Goal: Navigation & Orientation: Find specific page/section

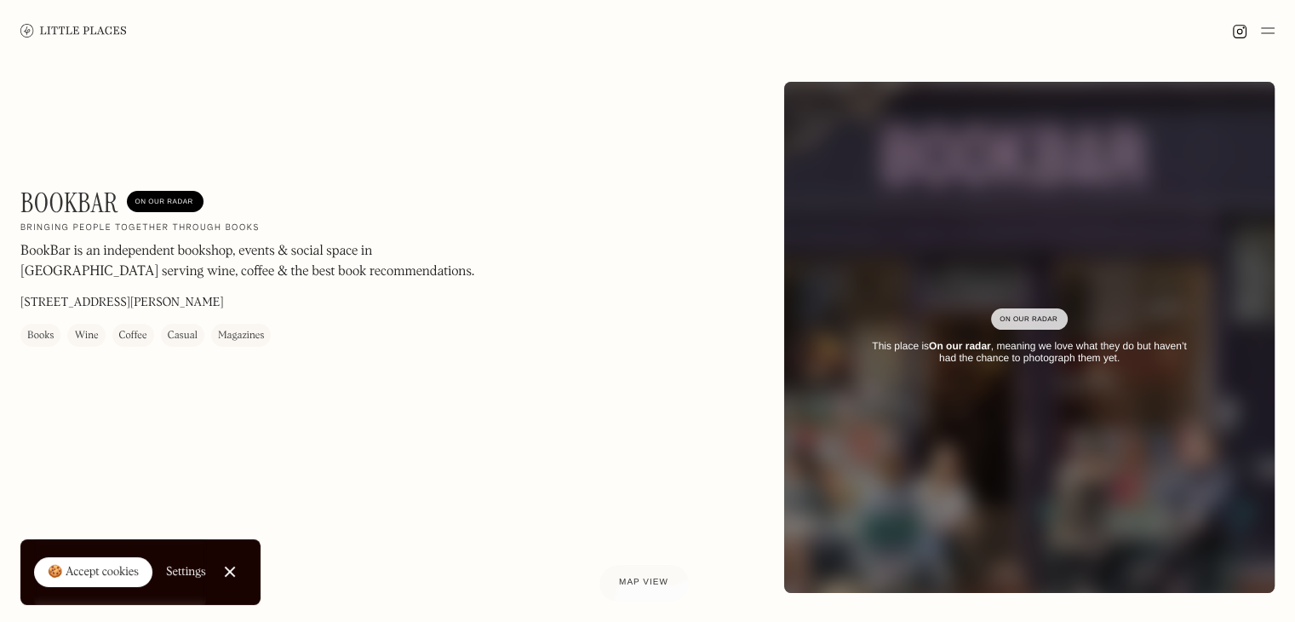
click at [92, 31] on img at bounding box center [73, 30] width 106 height 13
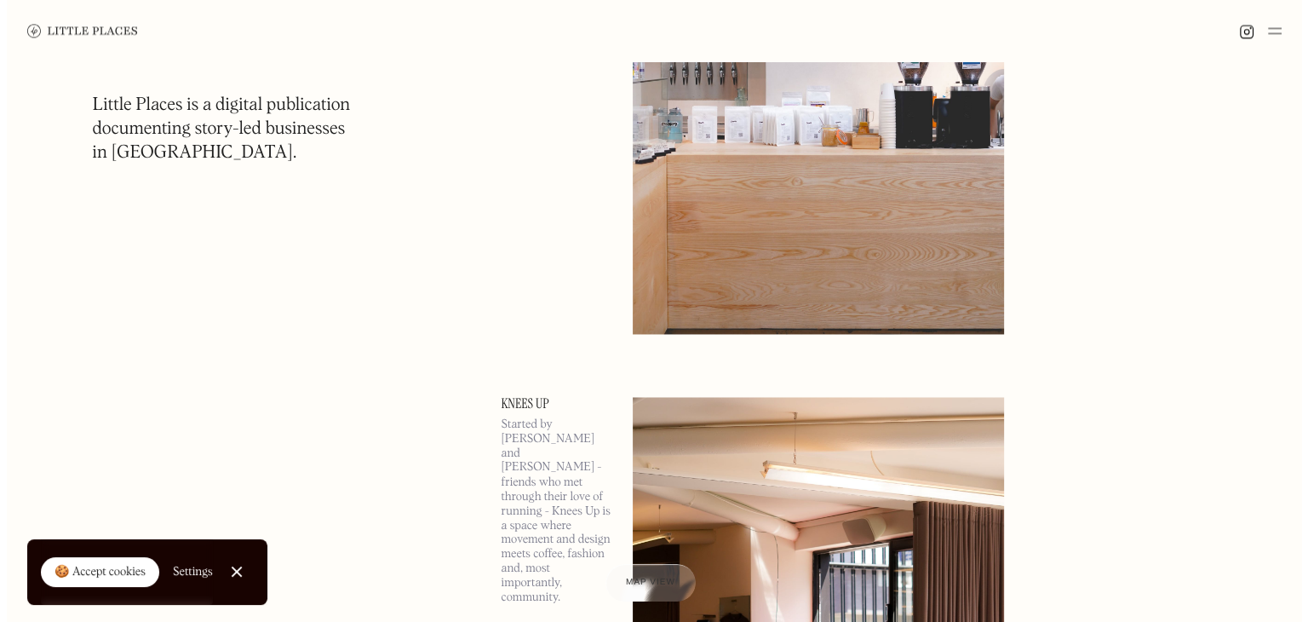
scroll to position [2450, 0]
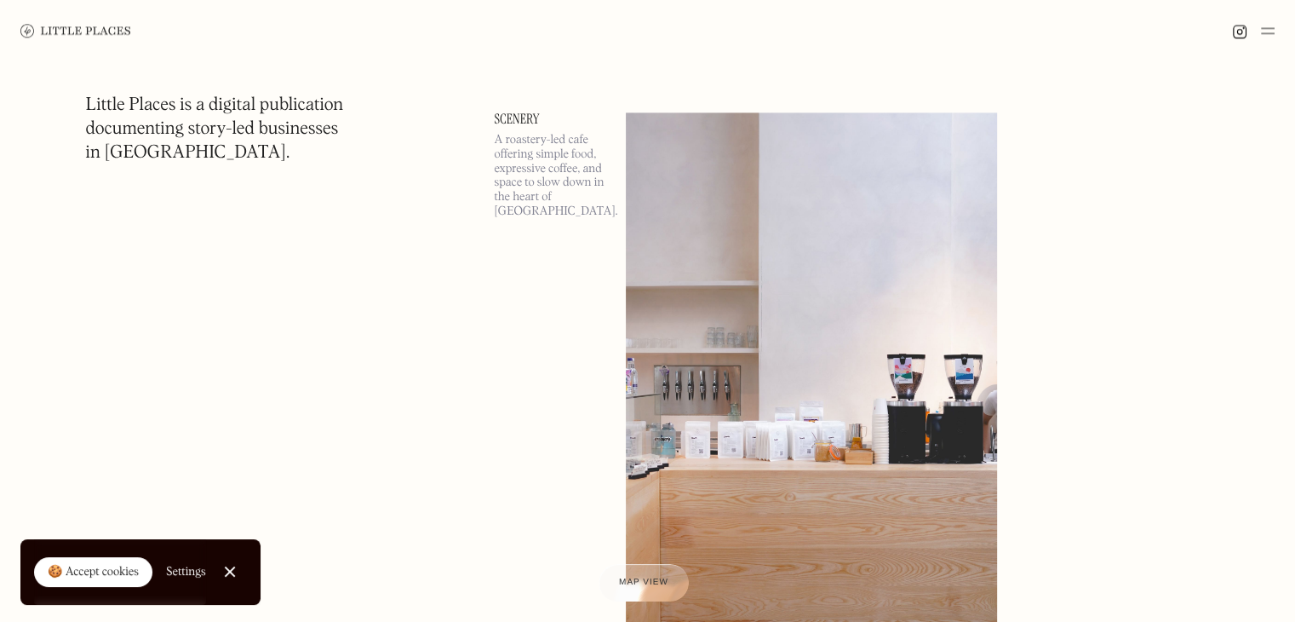
click at [517, 117] on link "Scenery" at bounding box center [550, 119] width 111 height 14
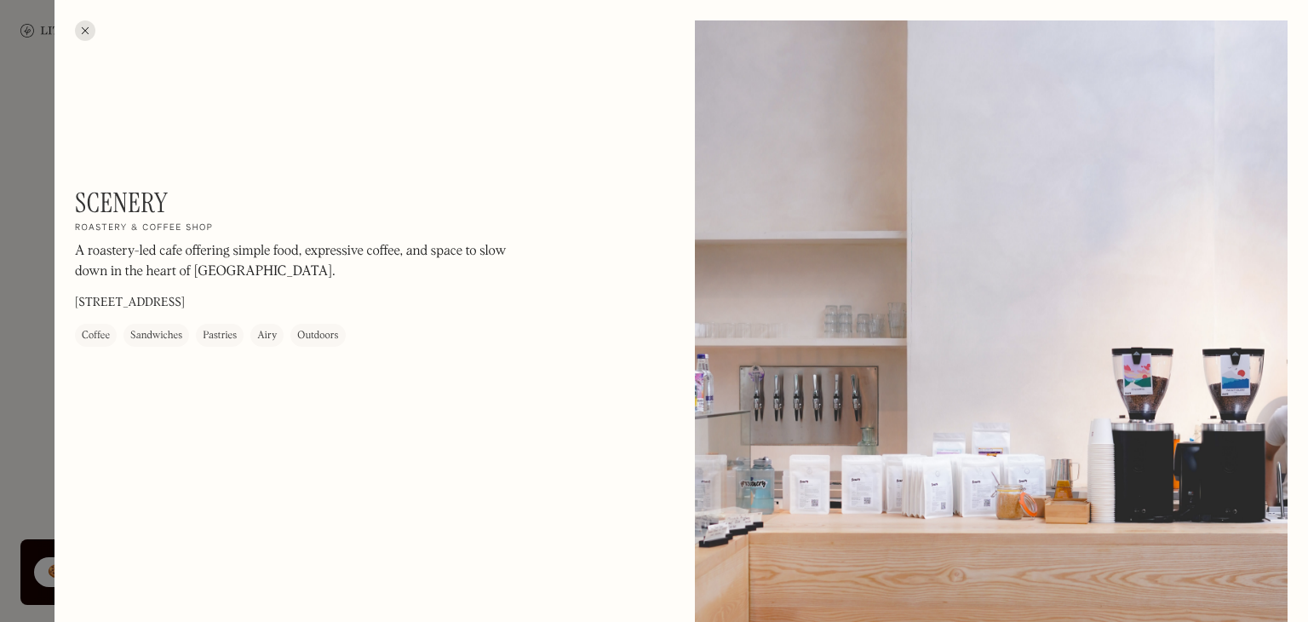
click at [89, 24] on div at bounding box center [85, 30] width 20 height 20
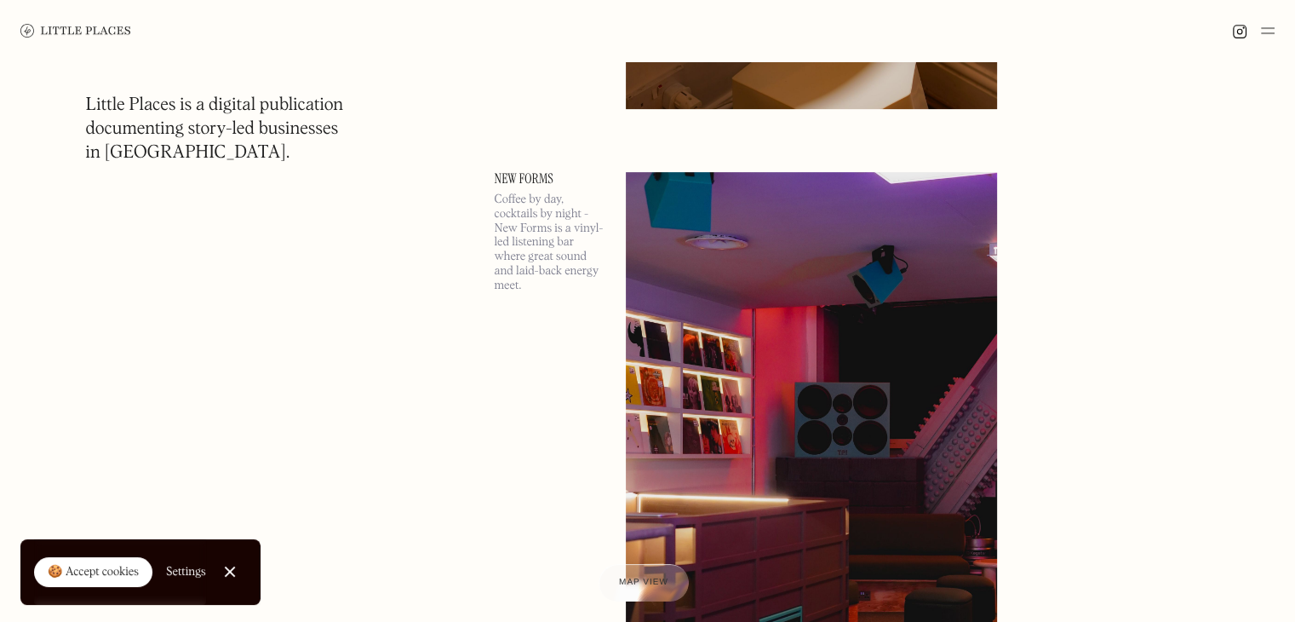
scroll to position [7194, 0]
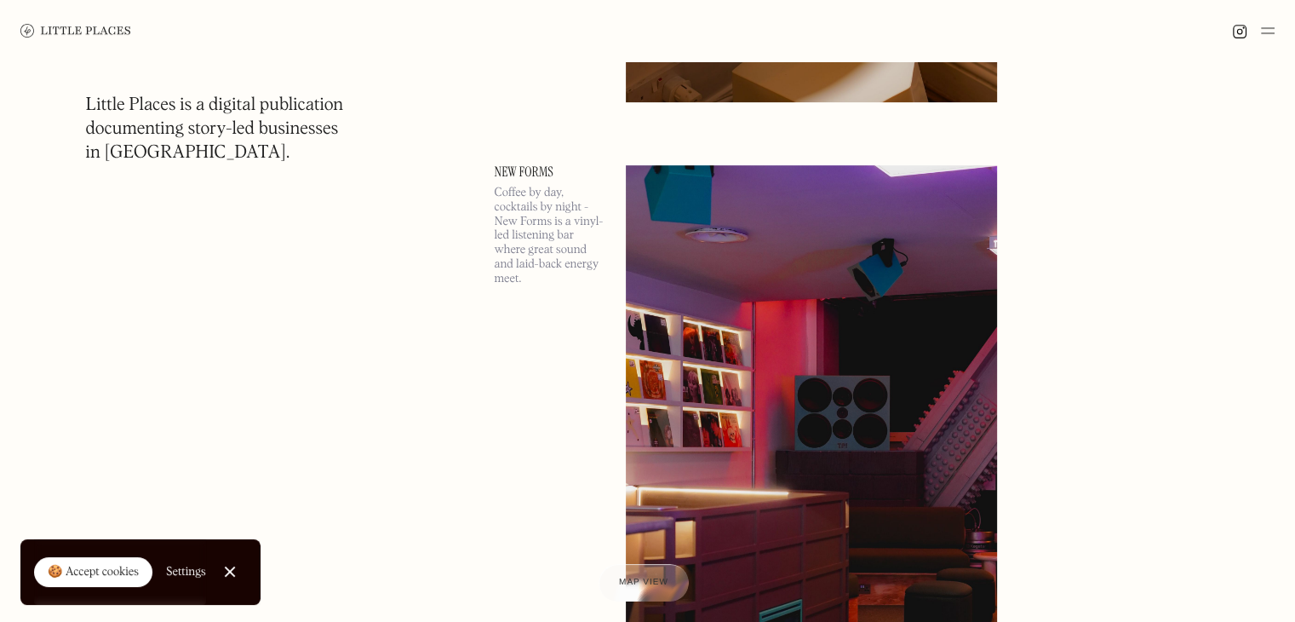
click at [524, 169] on link "New Forms" at bounding box center [550, 172] width 111 height 14
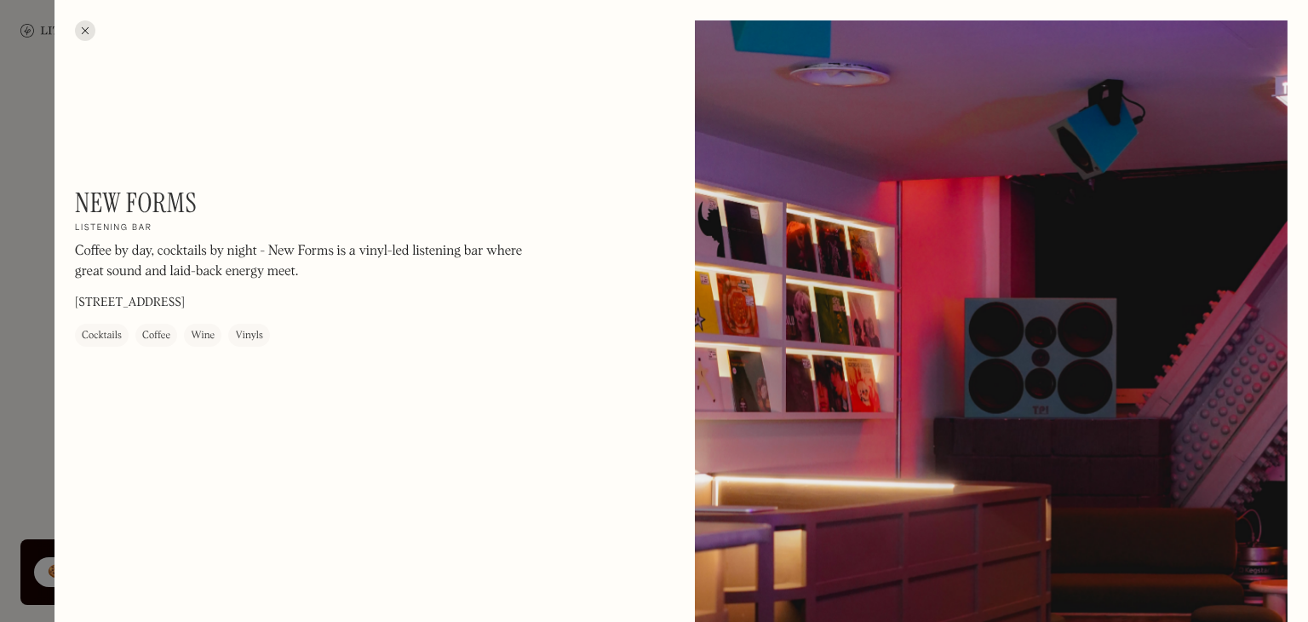
click at [0, 243] on div at bounding box center [654, 311] width 1308 height 622
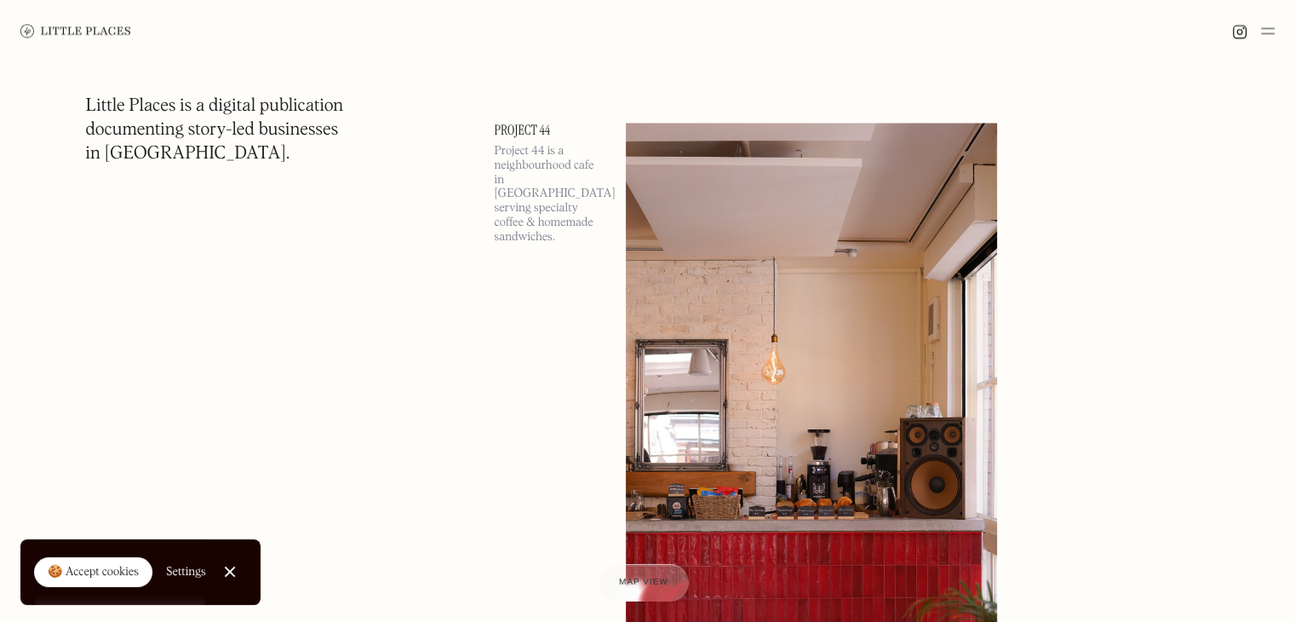
scroll to position [9635, 0]
click at [511, 123] on link "Project 44" at bounding box center [550, 130] width 111 height 14
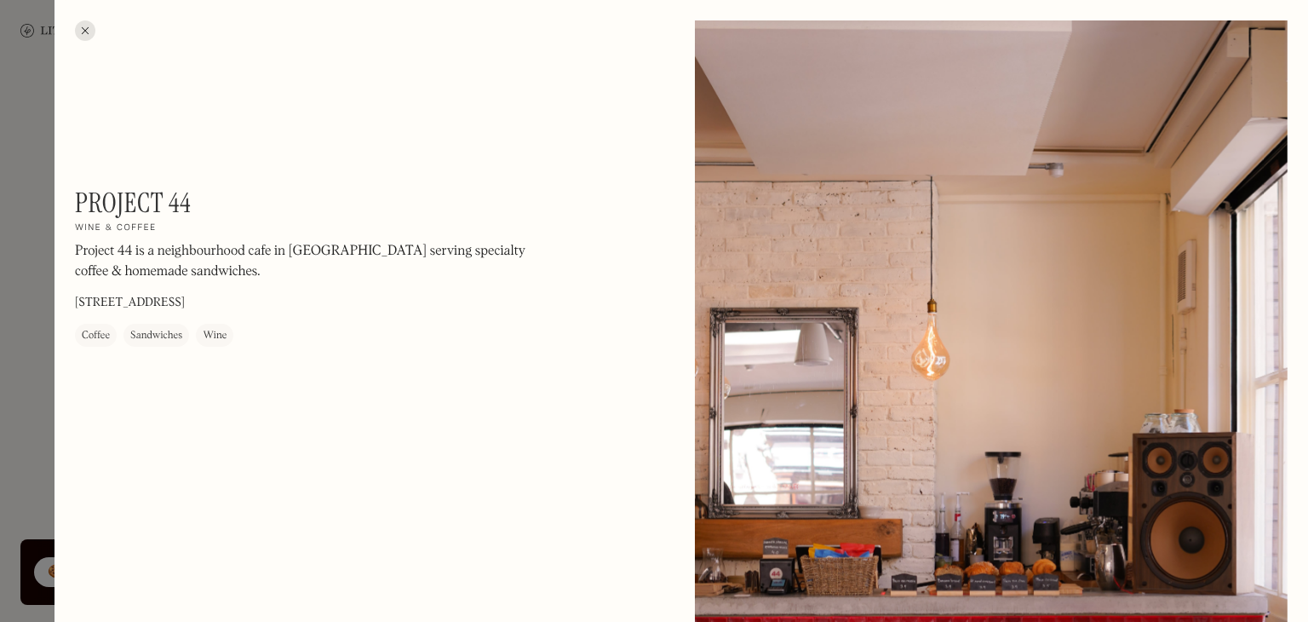
click at [0, 299] on div at bounding box center [654, 311] width 1308 height 622
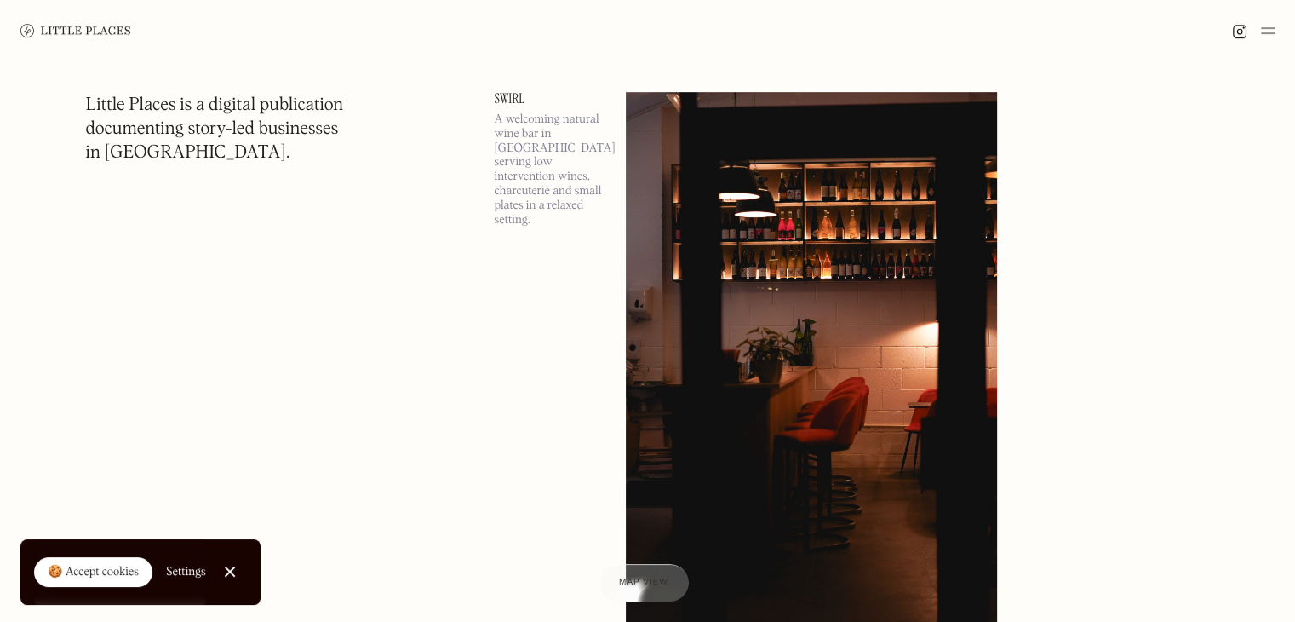
scroll to position [13861, 0]
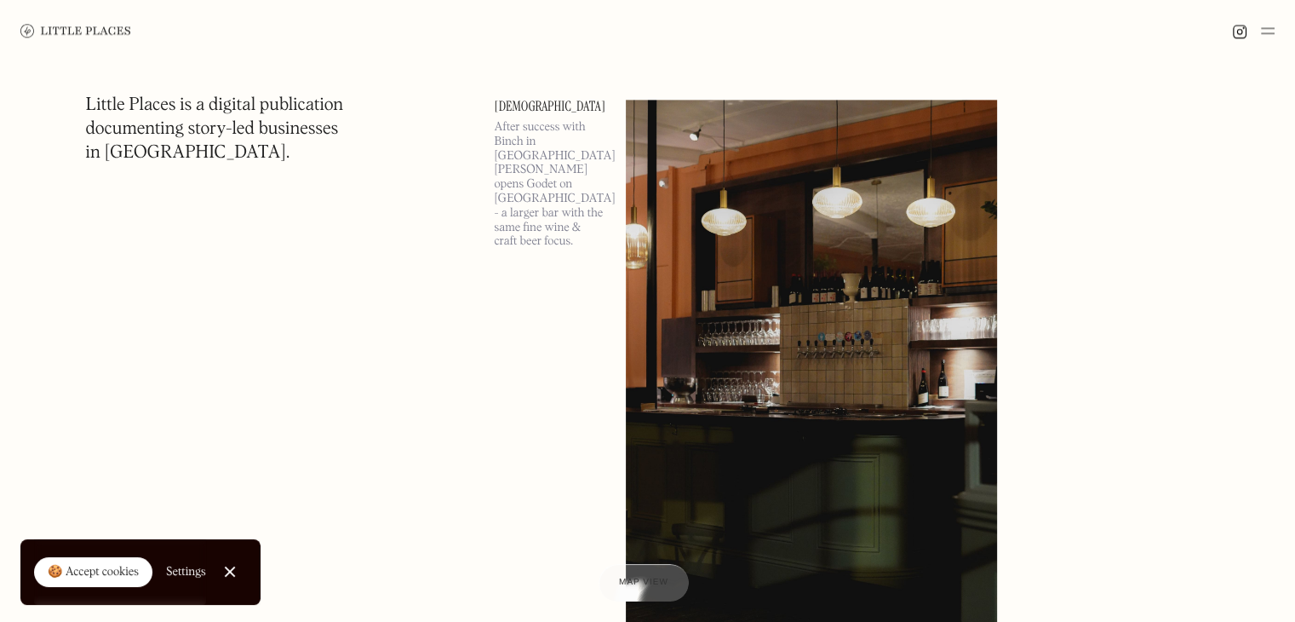
scroll to position [28247, 0]
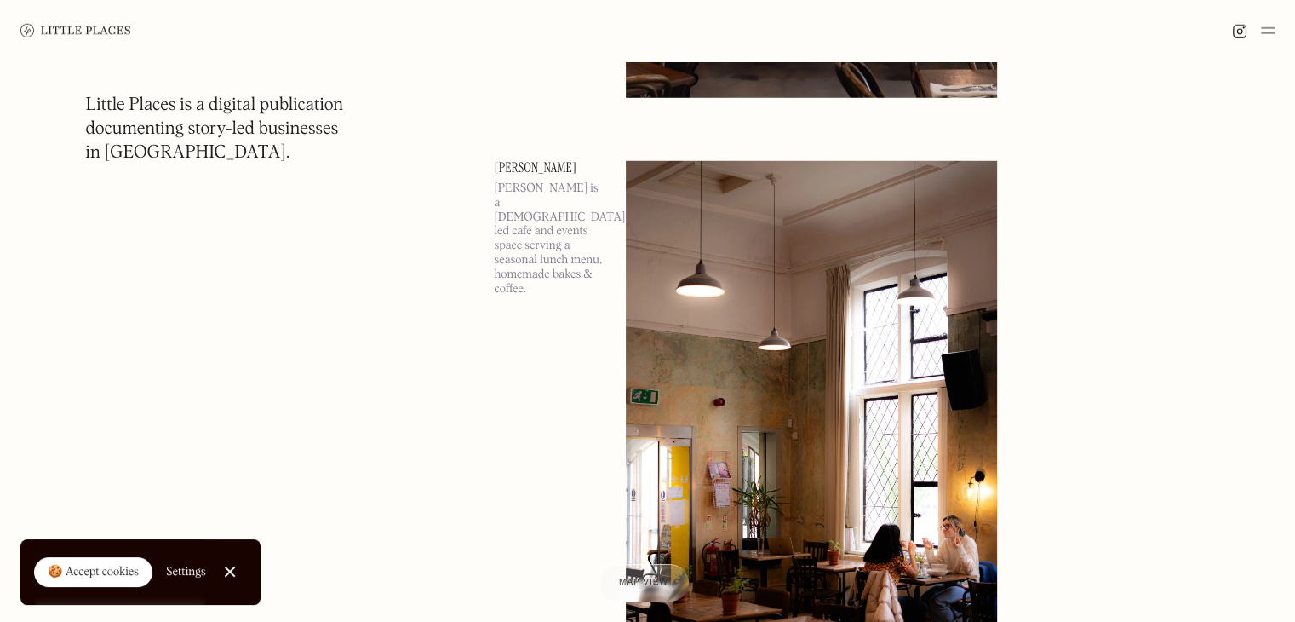
scroll to position [43773, 0]
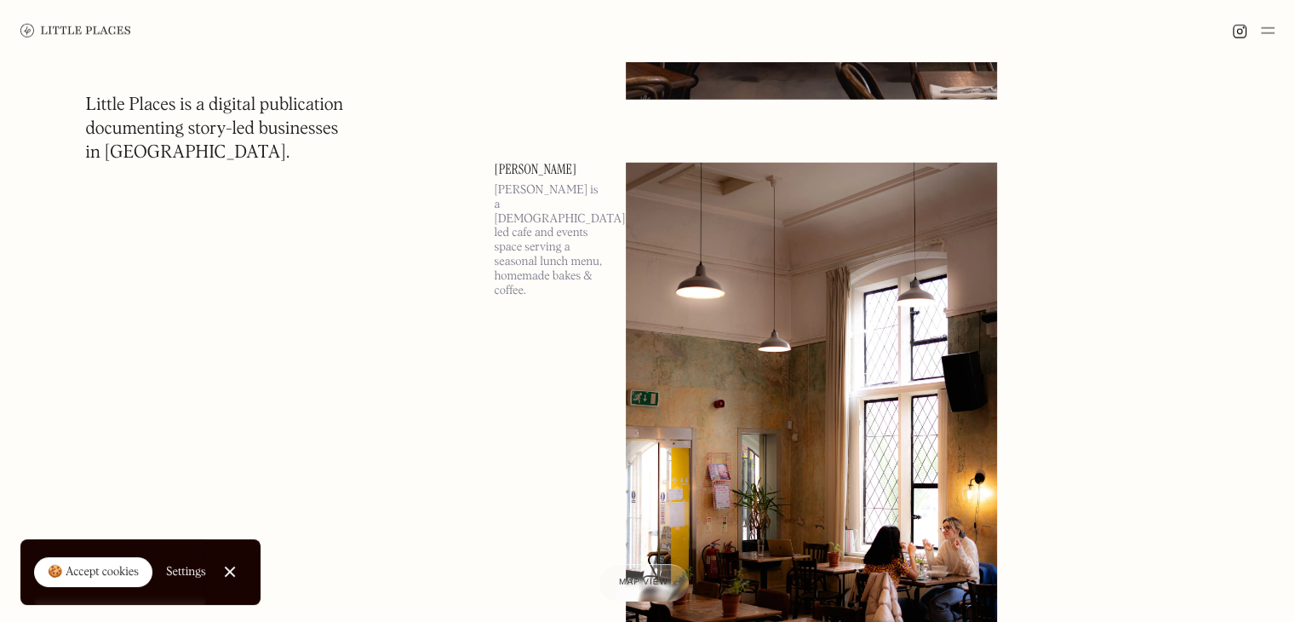
click at [511, 163] on link "Alba" at bounding box center [550, 170] width 111 height 14
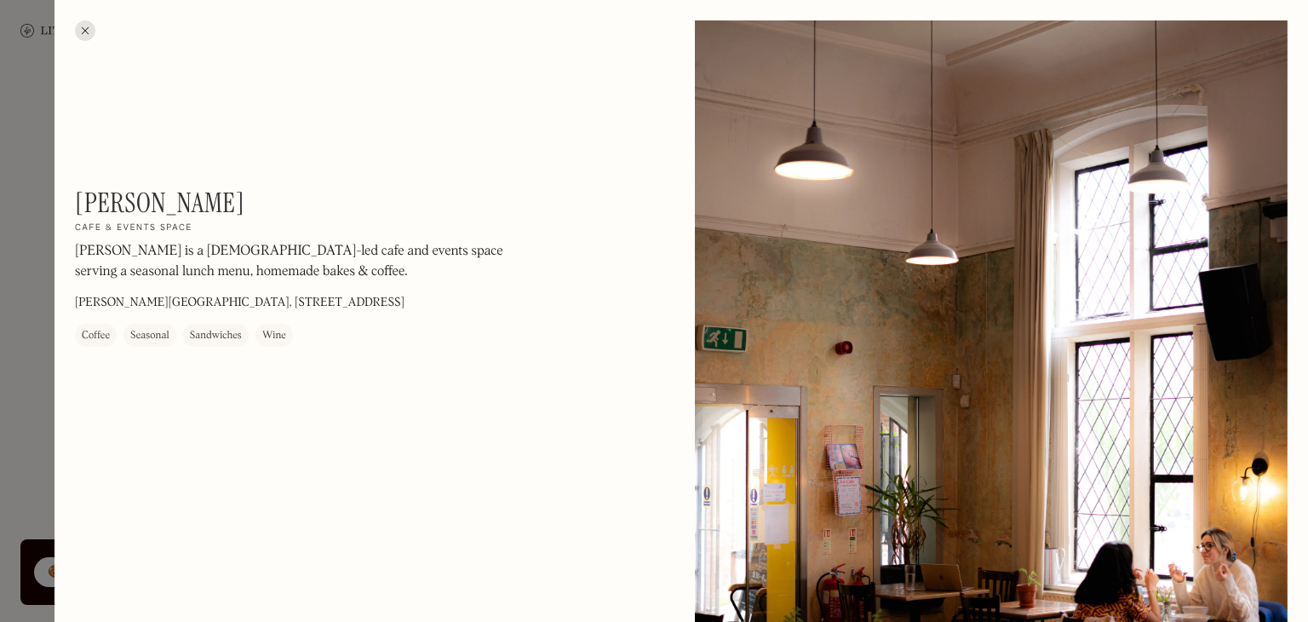
click at [53, 386] on div at bounding box center [654, 311] width 1308 height 622
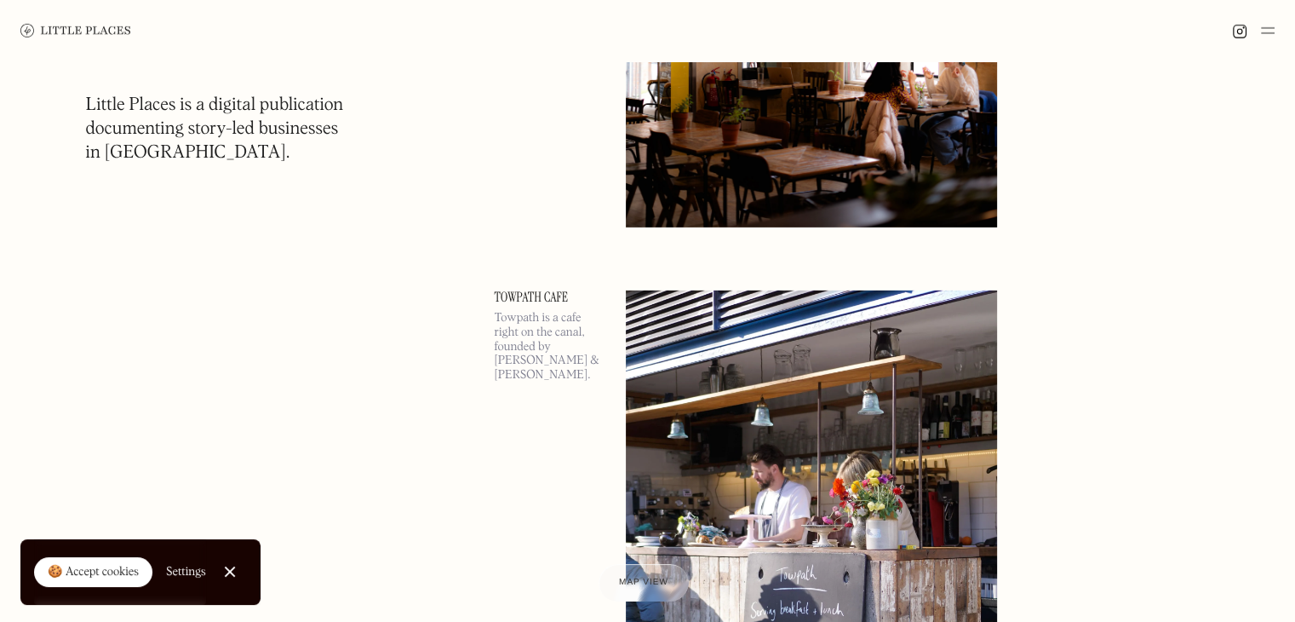
scroll to position [44258, 0]
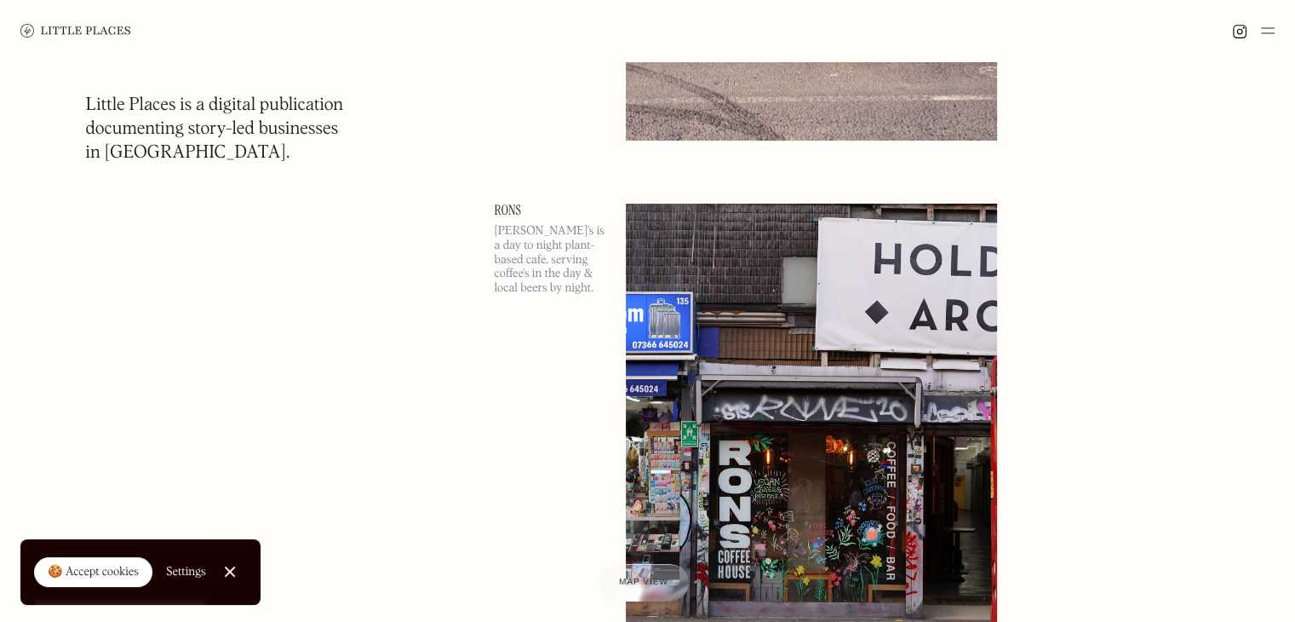
scroll to position [52187, 0]
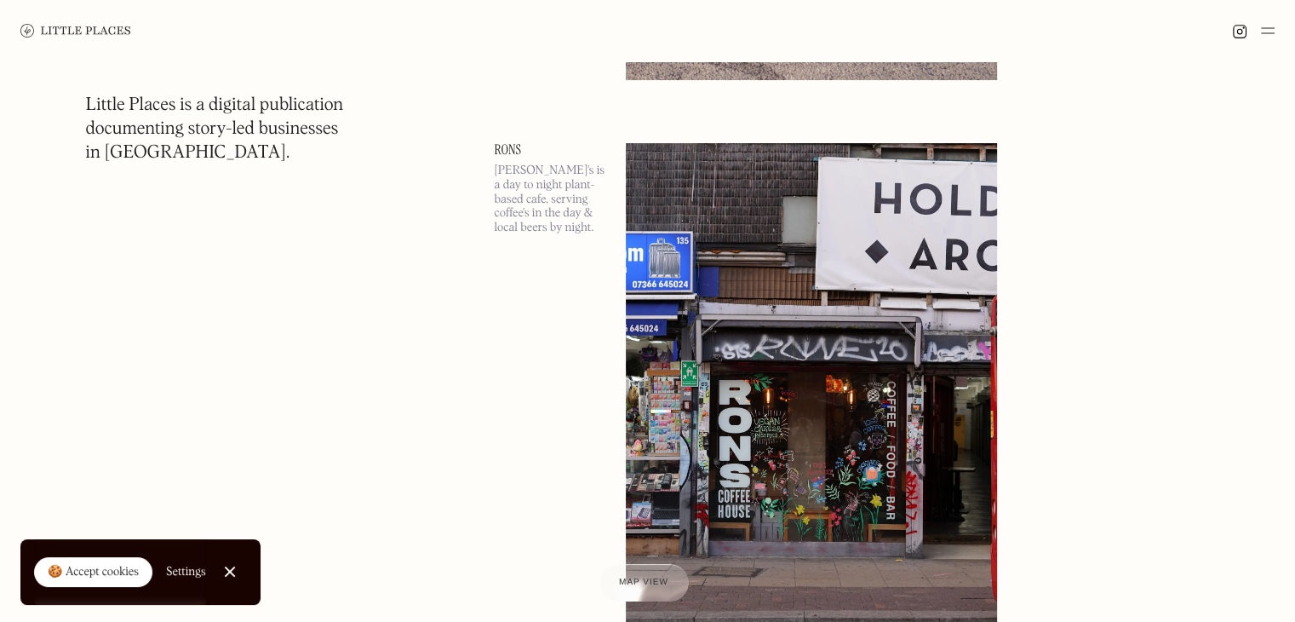
click at [511, 143] on link "Rons" at bounding box center [550, 150] width 111 height 14
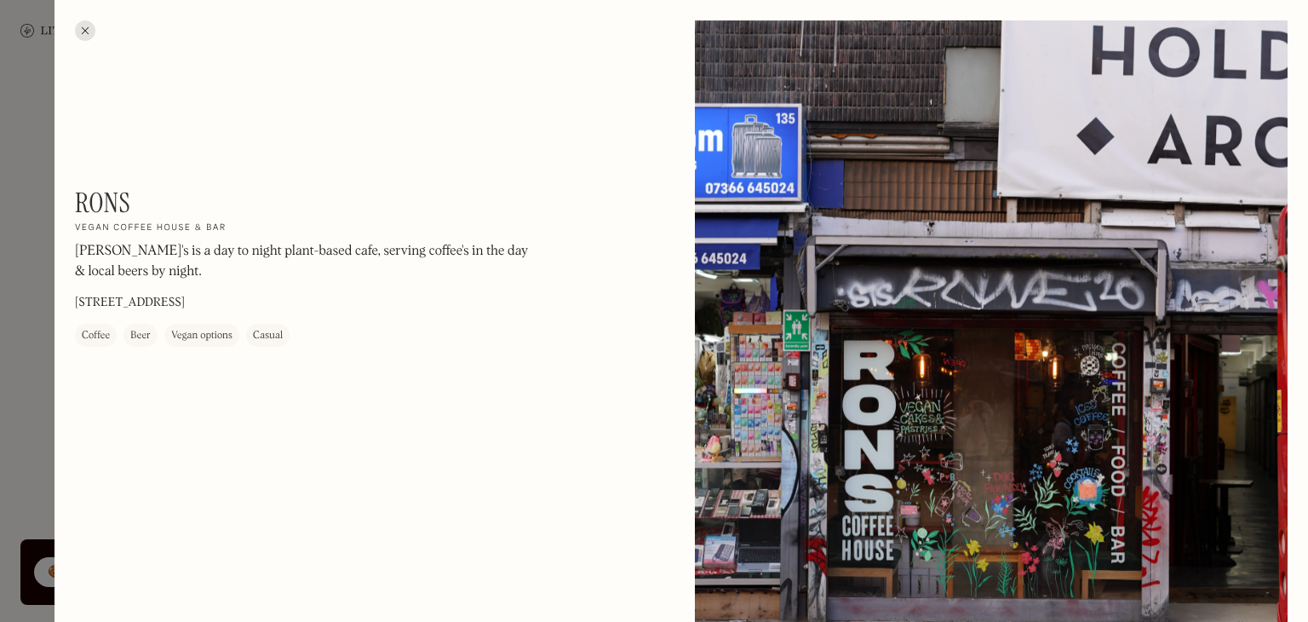
click at [0, 412] on div at bounding box center [654, 311] width 1308 height 622
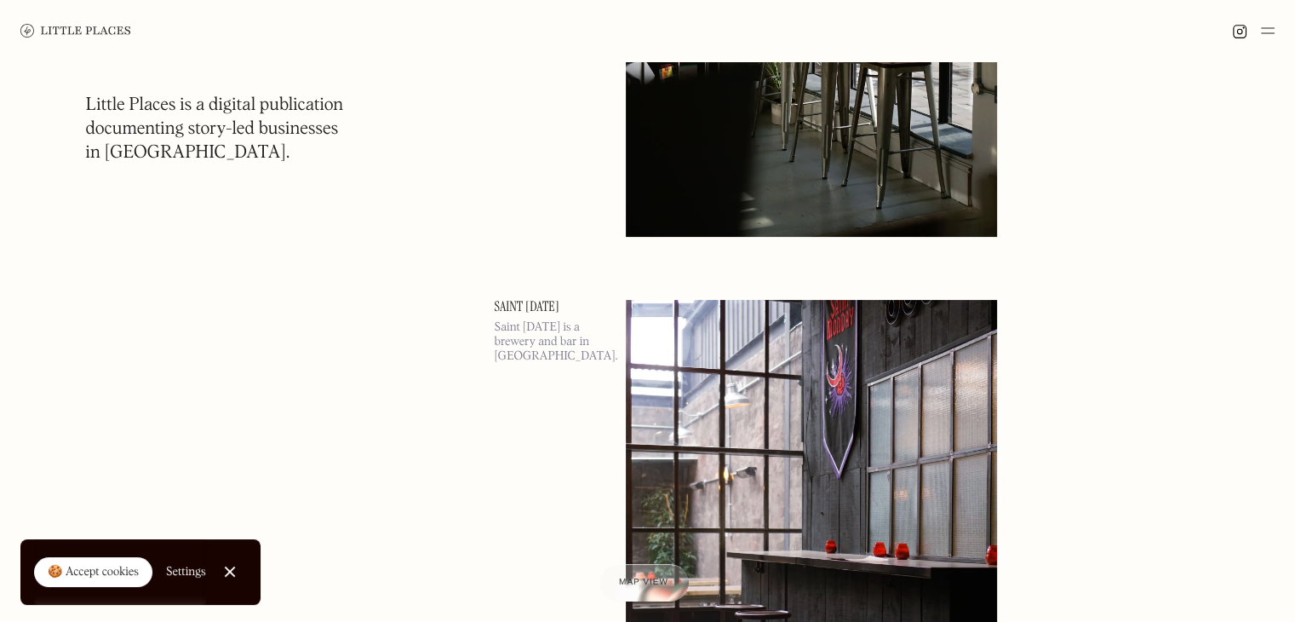
scroll to position [58636, 0]
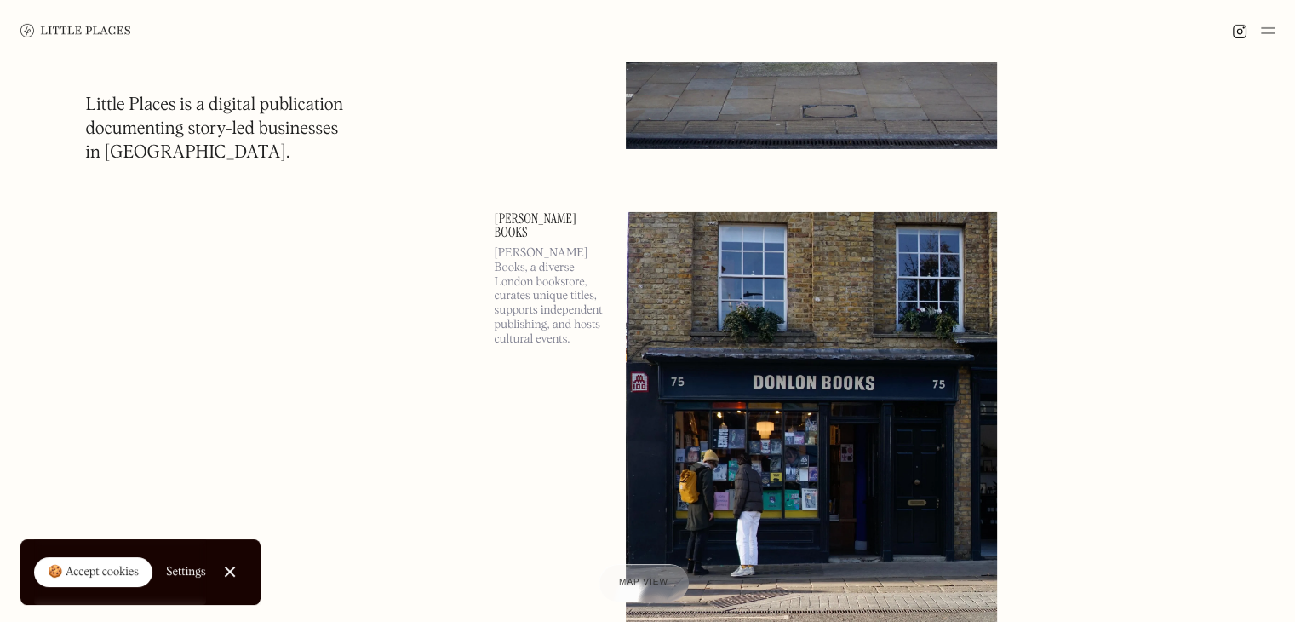
scroll to position [64112, 0]
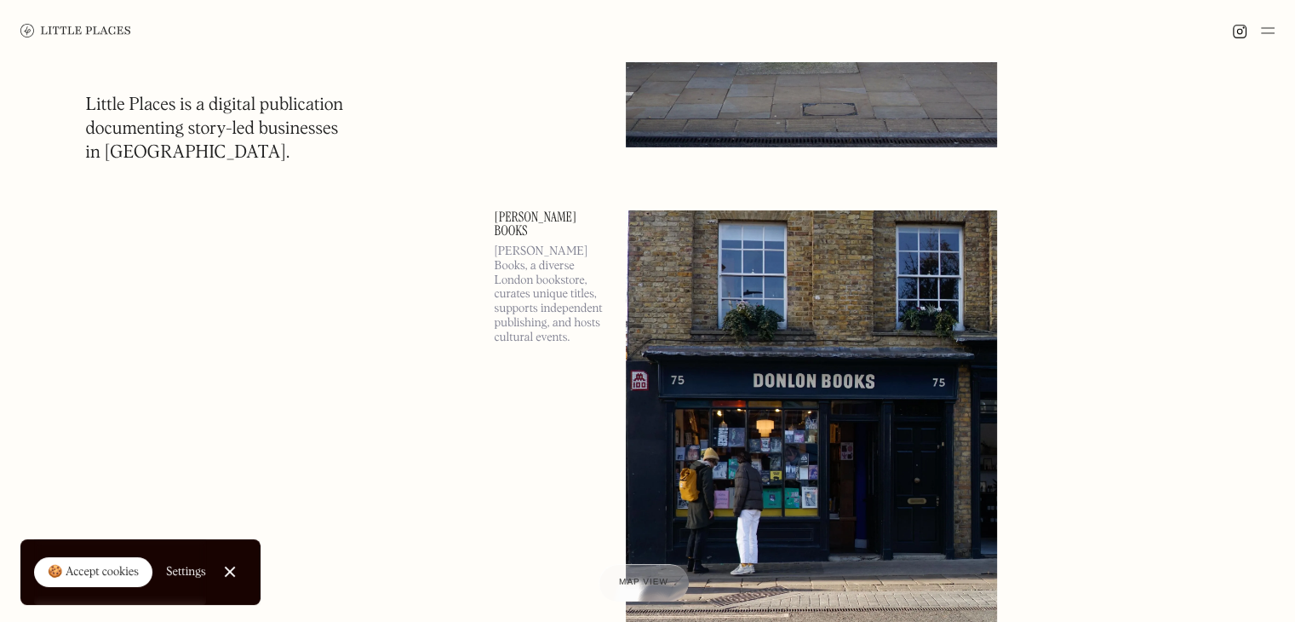
drag, startPoint x: 525, startPoint y: 187, endPoint x: 508, endPoint y: 192, distance: 17.0
click at [508, 210] on link "Donlon Books" at bounding box center [550, 223] width 111 height 27
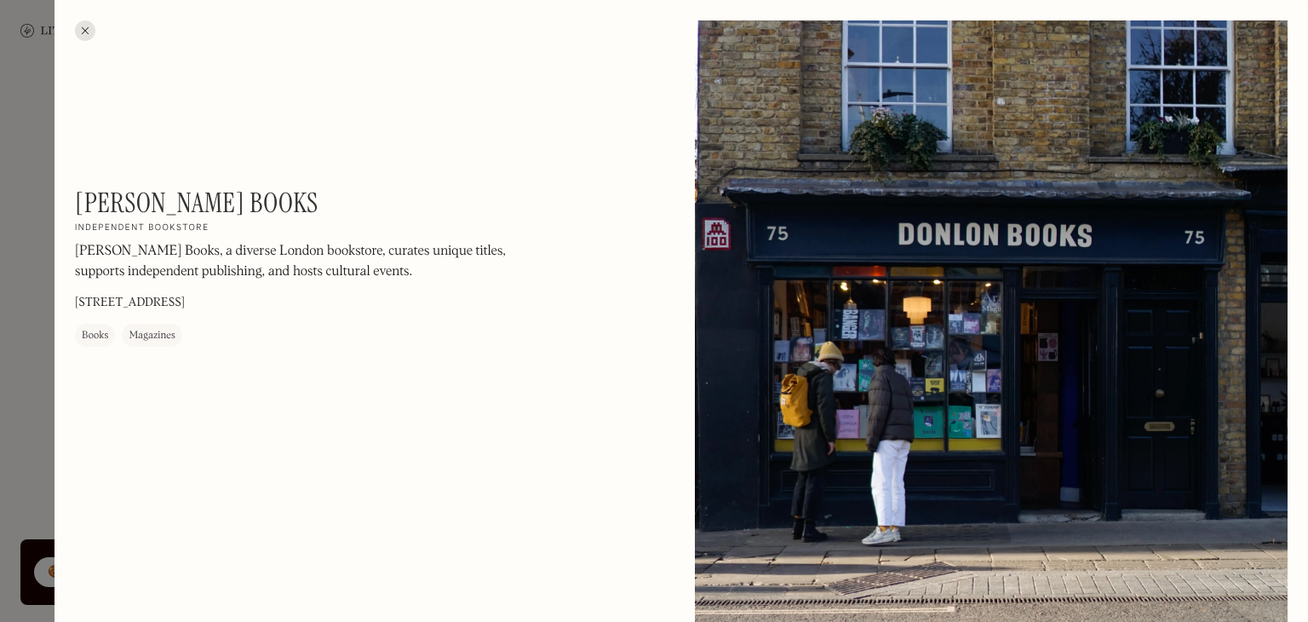
click at [0, 405] on div at bounding box center [654, 311] width 1308 height 622
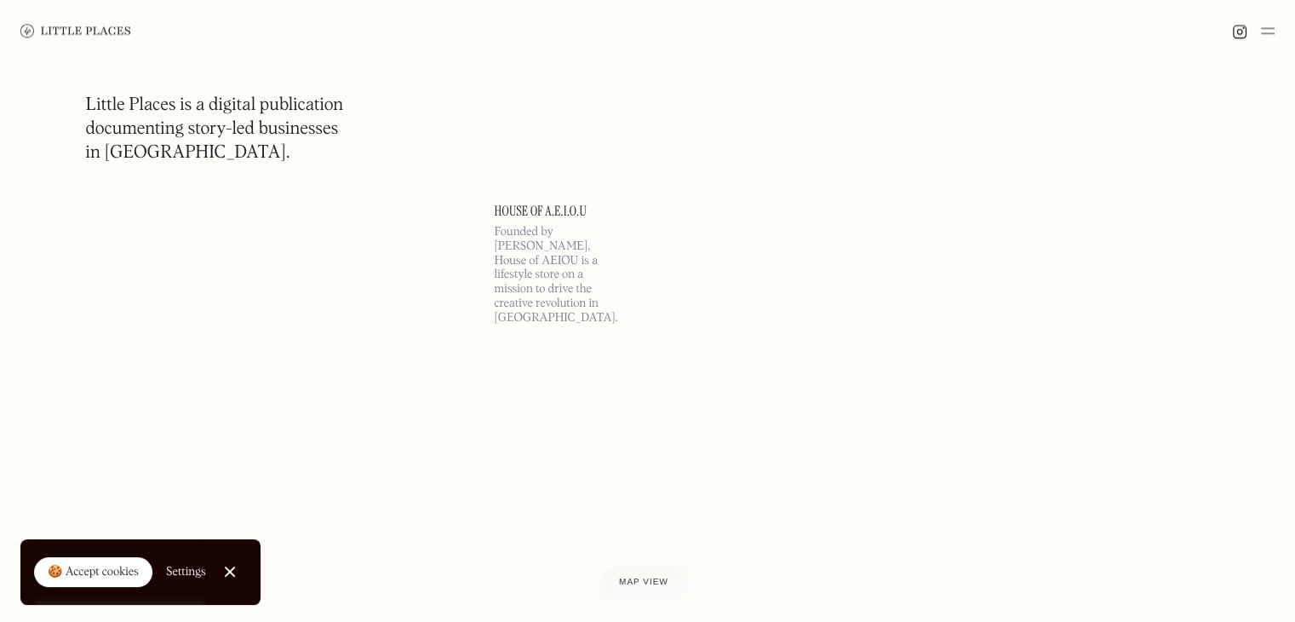
scroll to position [73712, 0]
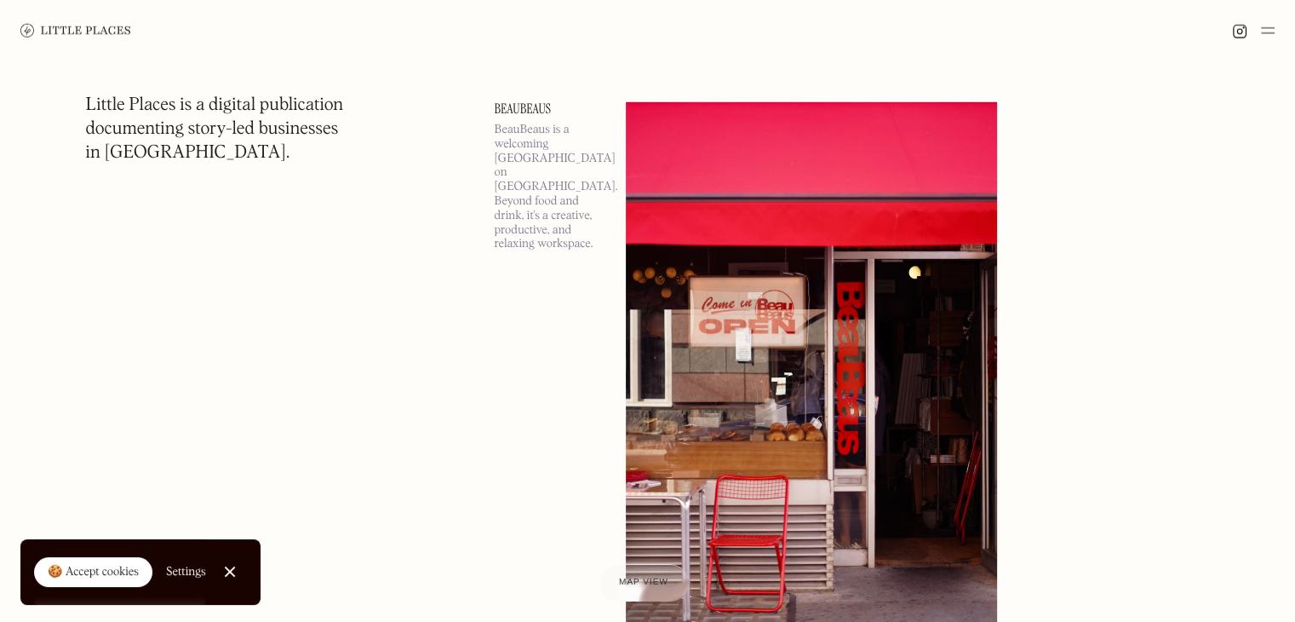
scroll to position [76213, 0]
click at [510, 101] on link "BeauBeaus" at bounding box center [550, 108] width 111 height 14
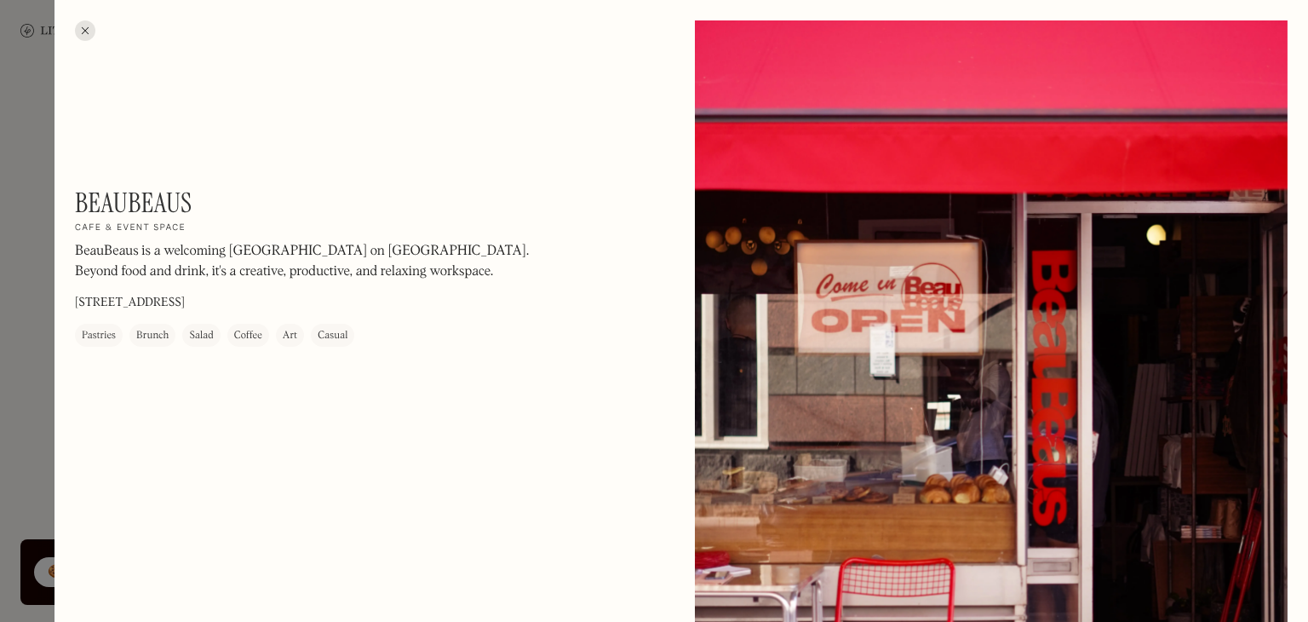
click at [4, 433] on div at bounding box center [654, 311] width 1308 height 622
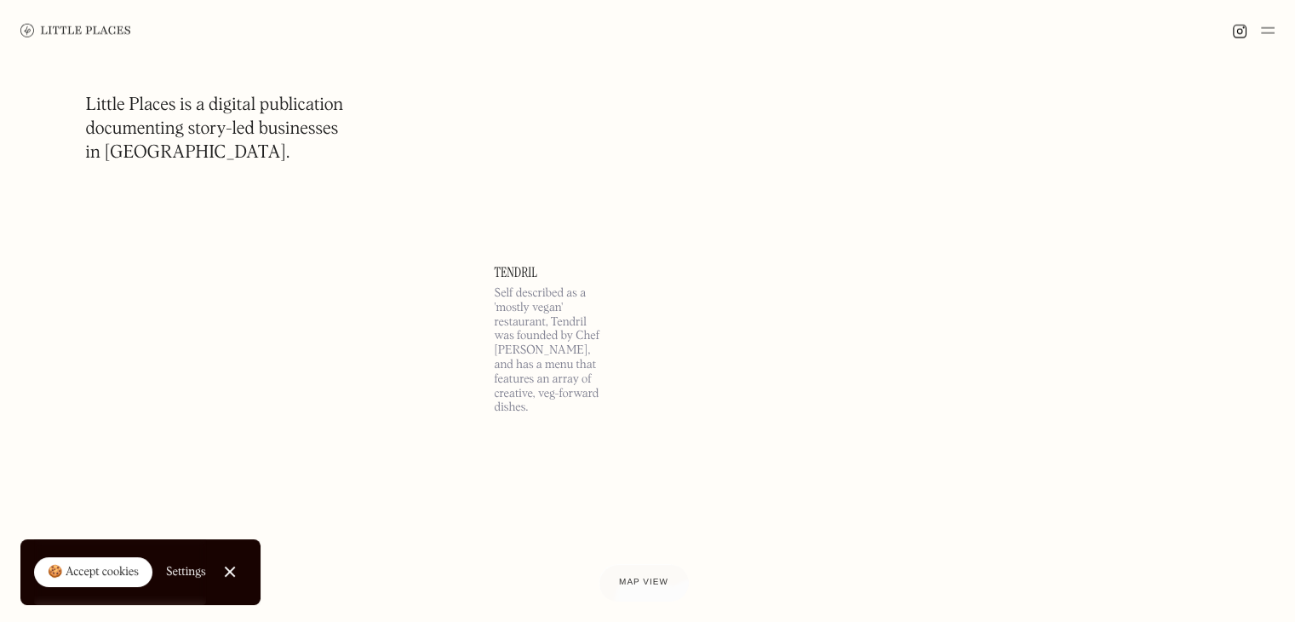
scroll to position [88641, 0]
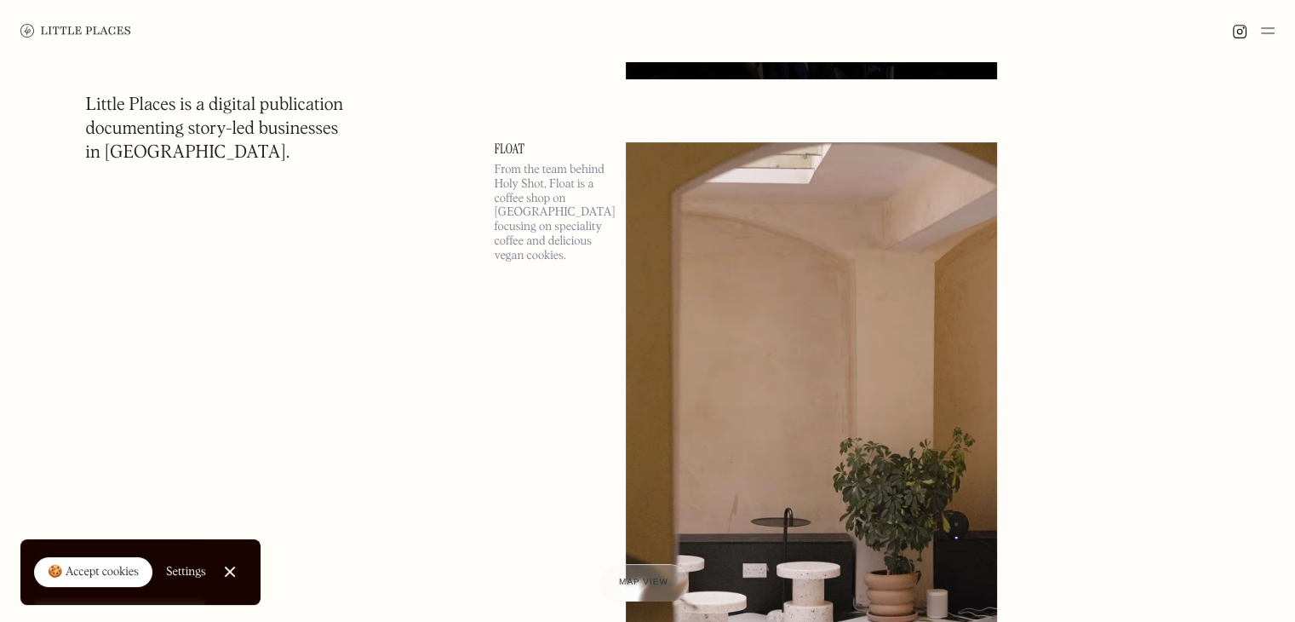
scroll to position [104364, 0]
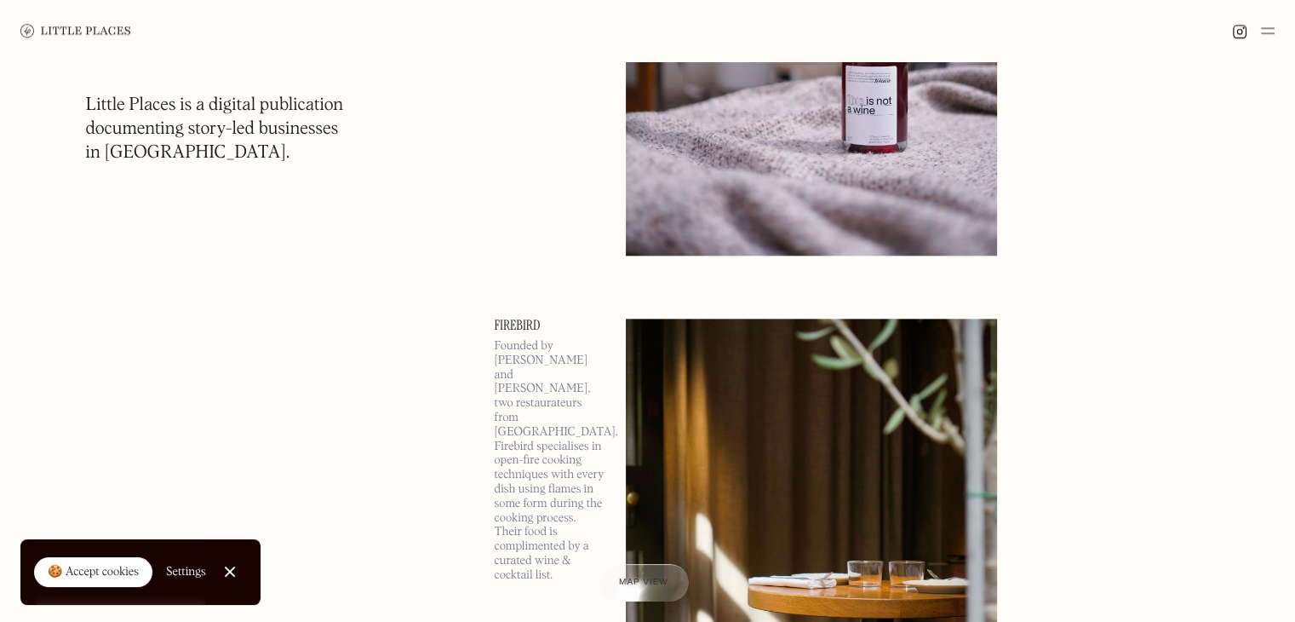
scroll to position [118685, 0]
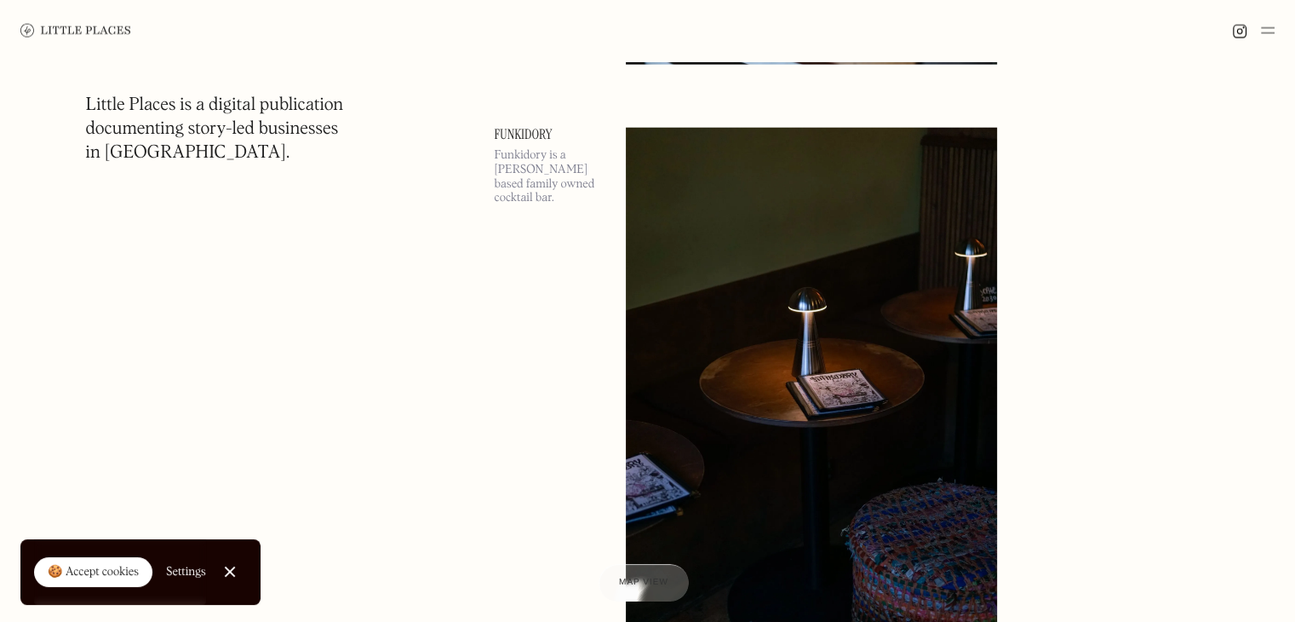
scroll to position [133751, 0]
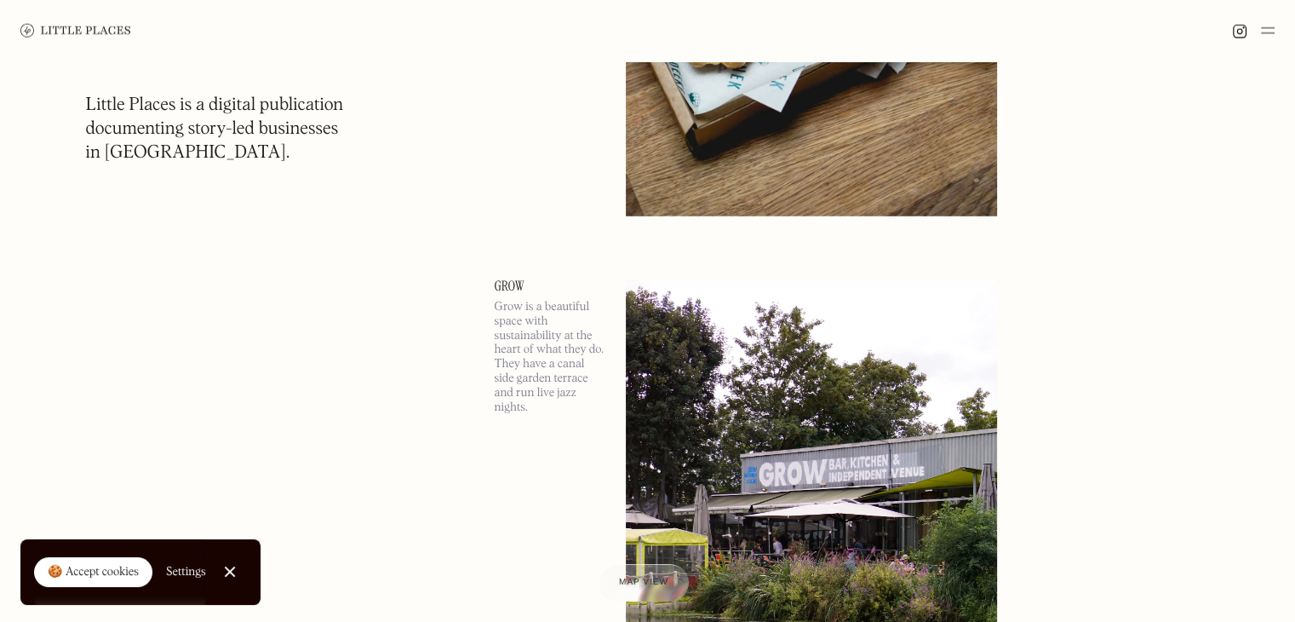
scroll to position [140845, 0]
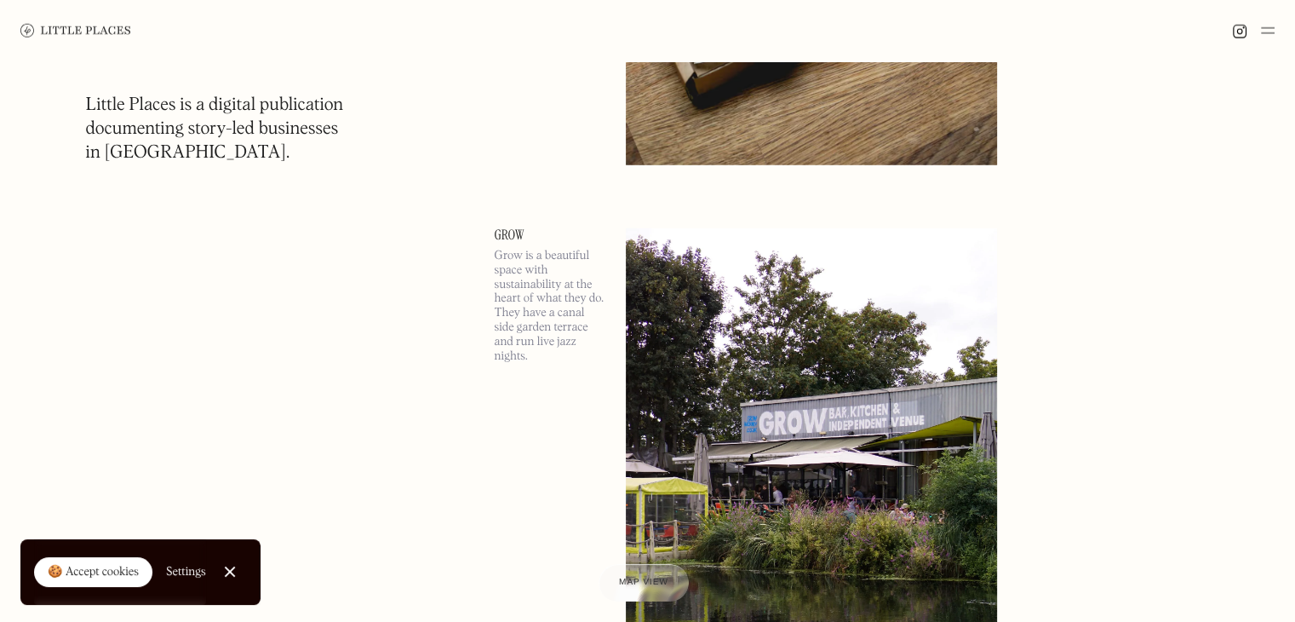
click at [511, 228] on link "Grow" at bounding box center [550, 235] width 111 height 14
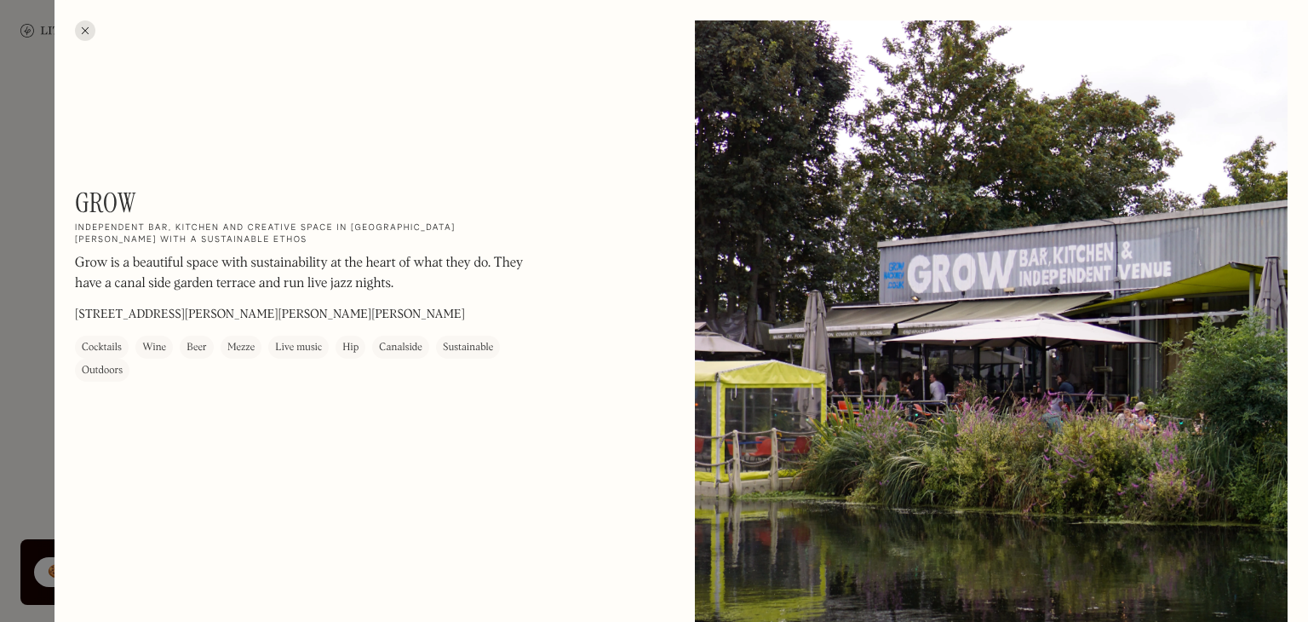
click at [33, 359] on div at bounding box center [654, 311] width 1308 height 622
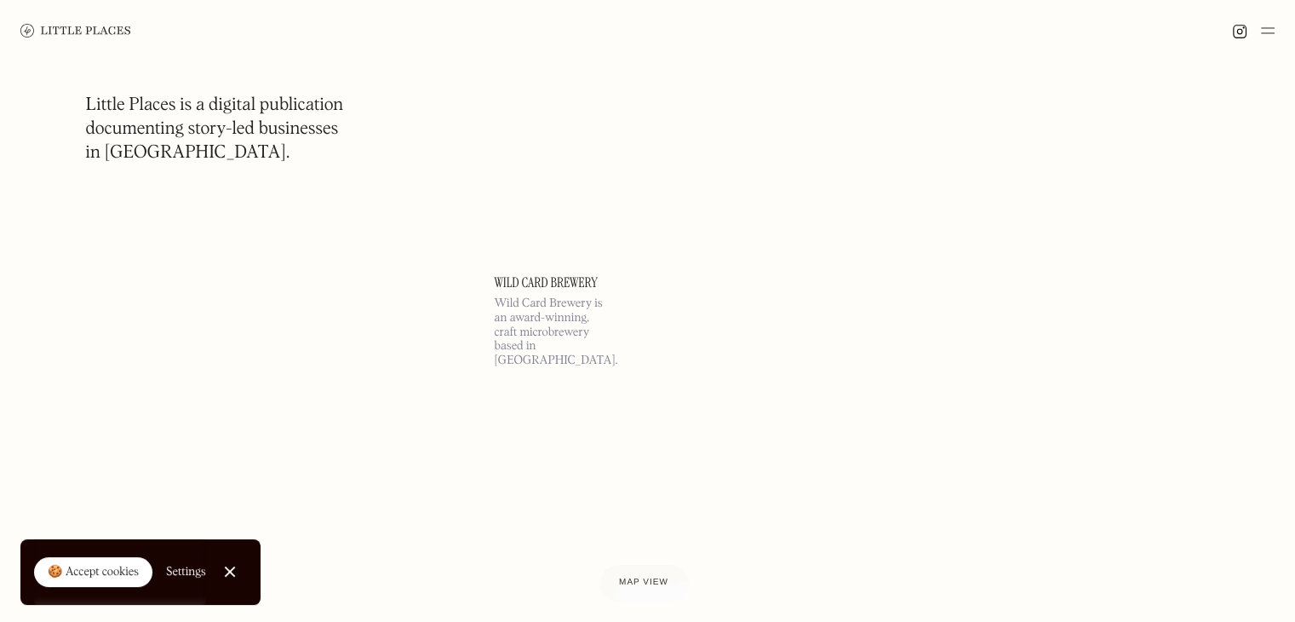
scroll to position [148595, 0]
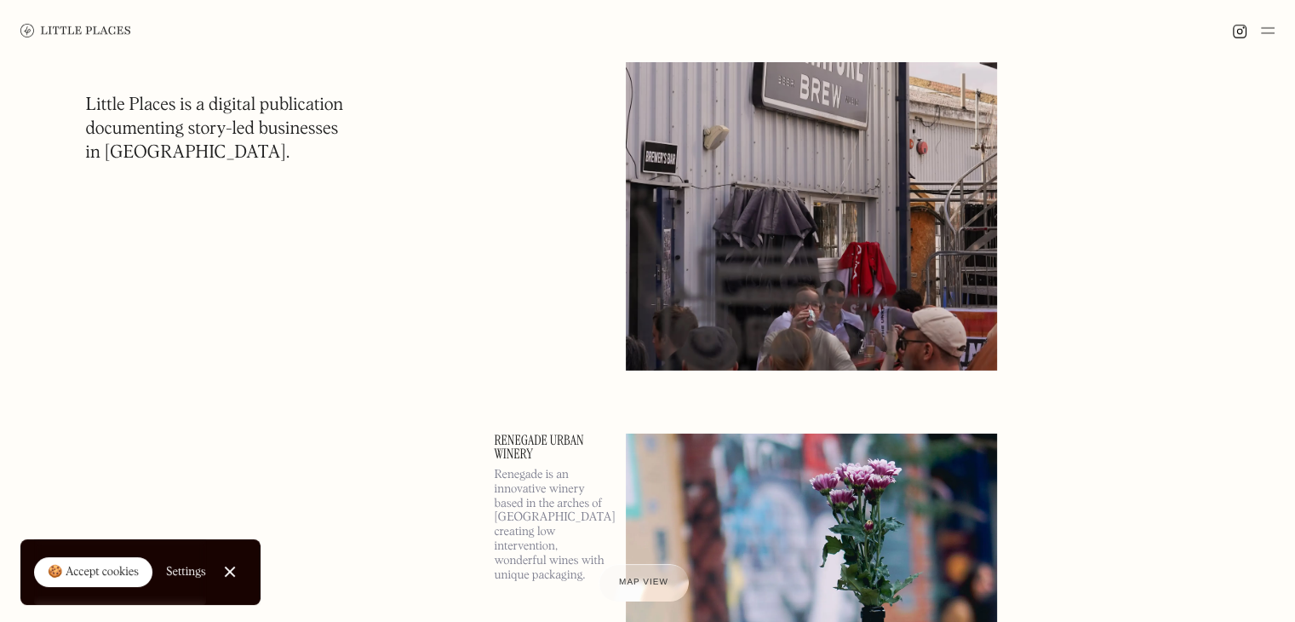
scroll to position [154425, 0]
